Goal: Task Accomplishment & Management: Manage account settings

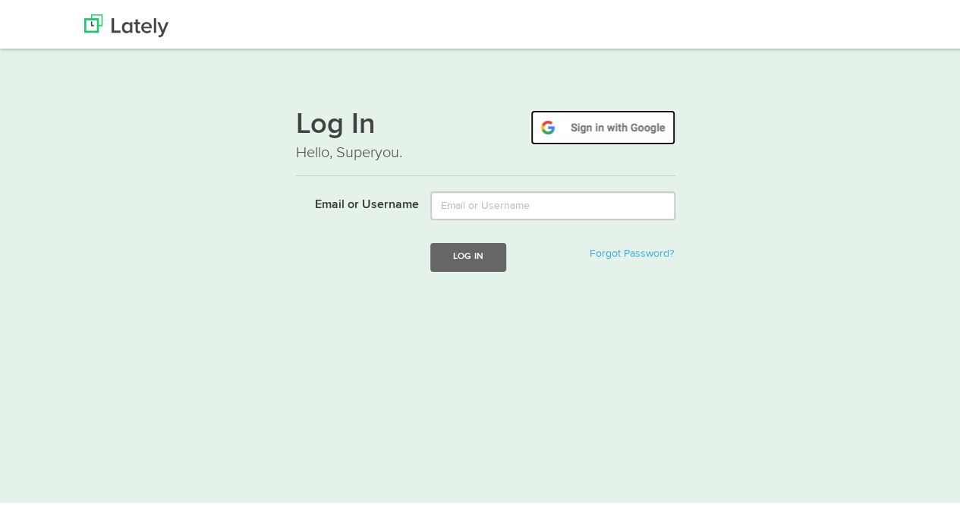
click at [612, 121] on img at bounding box center [603, 124] width 145 height 35
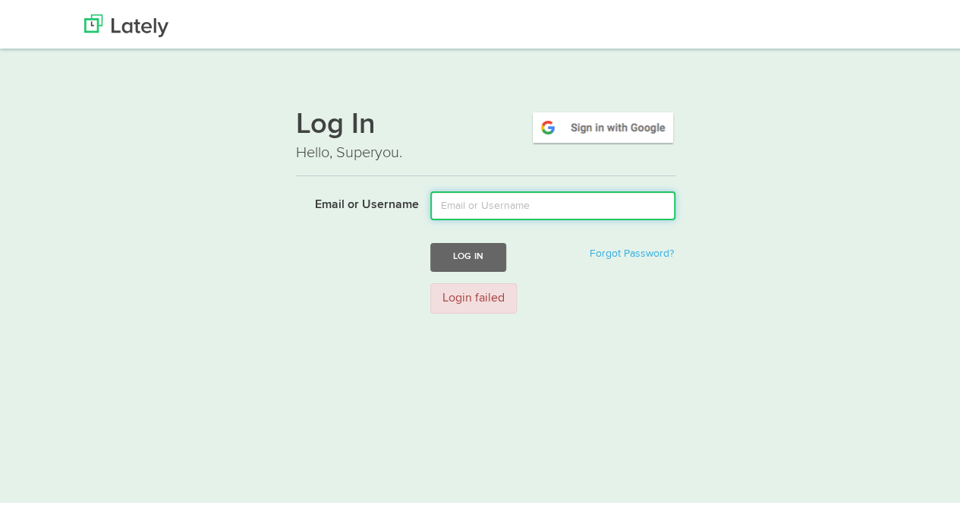
click at [510, 207] on input "Email or Username" at bounding box center [552, 202] width 245 height 29
type input "[PERSON_NAME][EMAIL_ADDRESS][DOMAIN_NAME]"
click at [430, 240] on button "Log In" at bounding box center [468, 254] width 76 height 28
